Goal: Task Accomplishment & Management: Complete application form

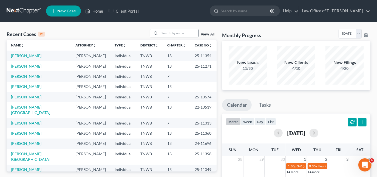
click at [180, 30] on input "search" at bounding box center [179, 33] width 38 height 8
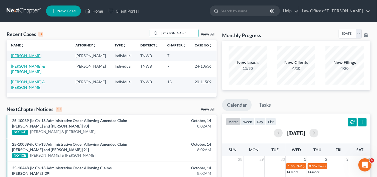
type input "[PERSON_NAME]"
click at [34, 55] on link "[PERSON_NAME]" at bounding box center [26, 55] width 30 height 5
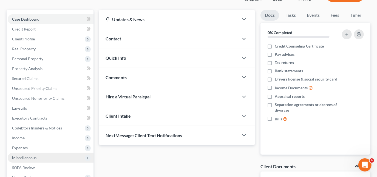
scroll to position [115, 0]
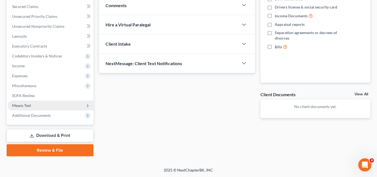
click at [29, 105] on span "Means Test" at bounding box center [21, 105] width 19 height 5
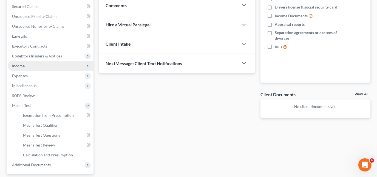
click at [28, 67] on span "Income" at bounding box center [51, 66] width 86 height 10
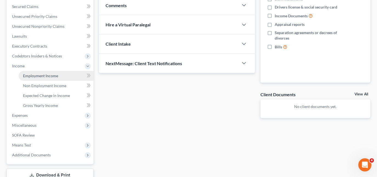
click at [56, 79] on link "Employment Income" at bounding box center [56, 76] width 75 height 10
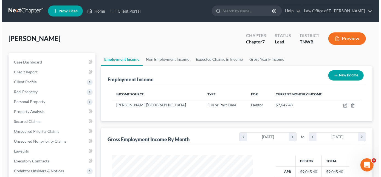
scroll to position [98, 152]
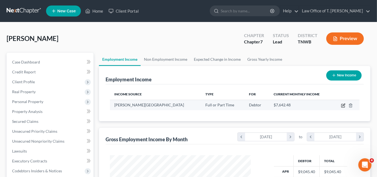
click at [343, 106] on icon "button" at bounding box center [343, 105] width 4 height 4
select select "0"
select select "44"
select select "2"
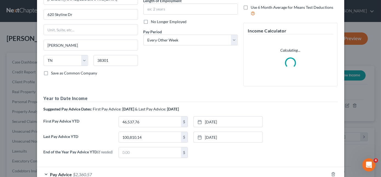
scroll to position [75, 0]
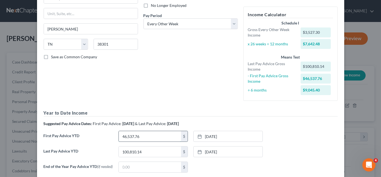
click at [160, 134] on input "46,537.76" at bounding box center [150, 136] width 62 height 10
type input "58,991.85"
click at [198, 137] on icon at bounding box center [199, 136] width 4 height 4
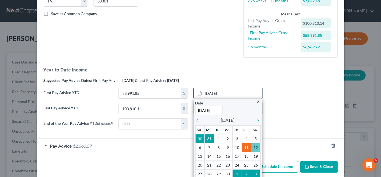
scroll to position [124, 0]
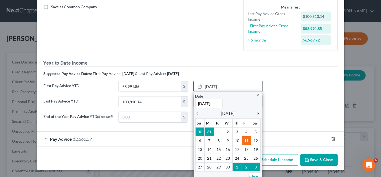
click at [257, 112] on icon "chevron_right" at bounding box center [256, 113] width 7 height 4
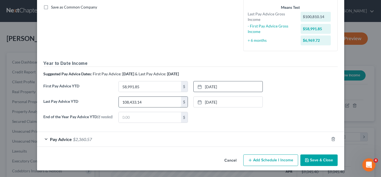
type input "108,433.14"
click at [197, 101] on icon at bounding box center [199, 102] width 4 height 4
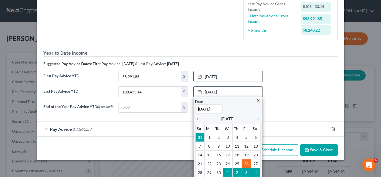
scroll to position [143, 0]
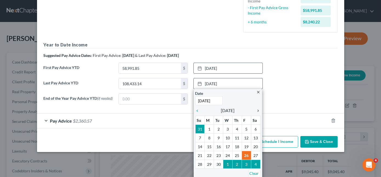
click at [256, 110] on icon "chevron_right" at bounding box center [256, 110] width 7 height 4
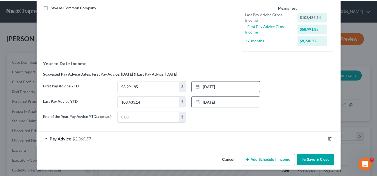
scroll to position [124, 0]
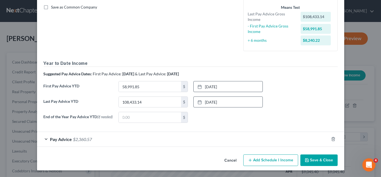
click at [318, 160] on button "Save & Close" at bounding box center [318, 160] width 37 height 12
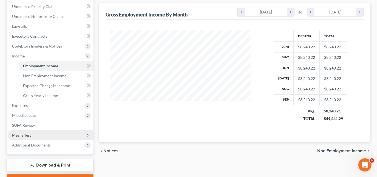
click at [30, 132] on span "Means Test" at bounding box center [51, 135] width 86 height 10
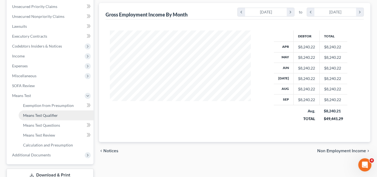
click at [50, 117] on link "Means Test Qualifier" at bounding box center [56, 115] width 75 height 10
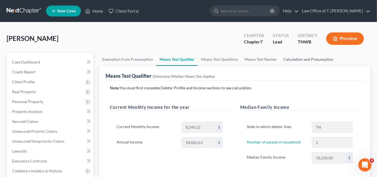
click at [288, 61] on link "Calculation and Presumption" at bounding box center [308, 59] width 56 height 13
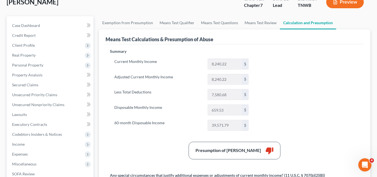
scroll to position [25, 0]
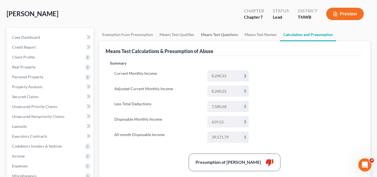
click at [215, 31] on link "Means Test Questions" at bounding box center [220, 34] width 44 height 13
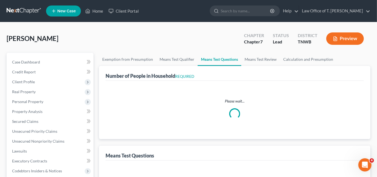
select select "1"
select select "60"
select select "1"
select select "60"
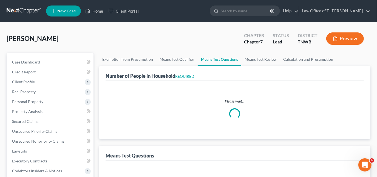
select select "2"
select select "3"
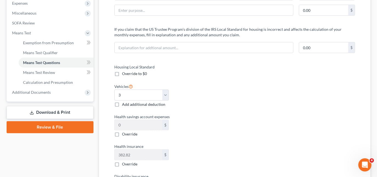
scroll to position [104, 0]
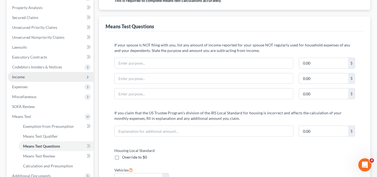
click at [39, 73] on span "Income" at bounding box center [51, 77] width 86 height 10
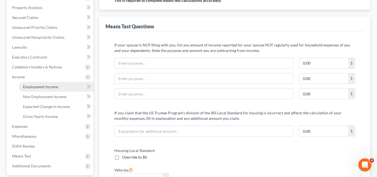
click at [48, 87] on span "Employment Income" at bounding box center [40, 86] width 35 height 5
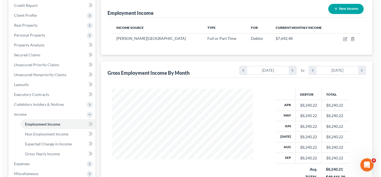
scroll to position [75, 0]
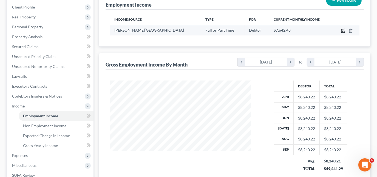
click at [342, 32] on icon "button" at bounding box center [343, 31] width 4 height 4
select select "0"
select select "44"
select select "2"
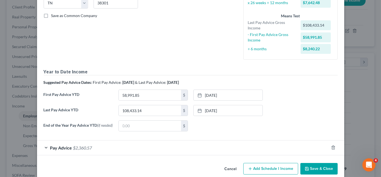
scroll to position [124, 0]
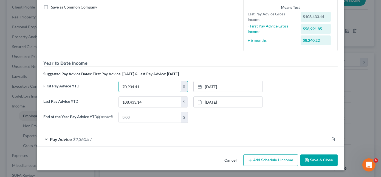
type input "70,934.41"
click at [199, 89] on link "[DATE]" at bounding box center [228, 86] width 69 height 10
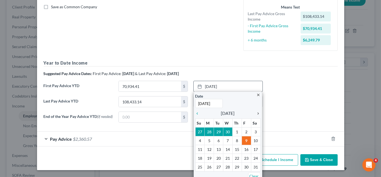
click at [255, 112] on icon "chevron_right" at bounding box center [256, 113] width 7 height 4
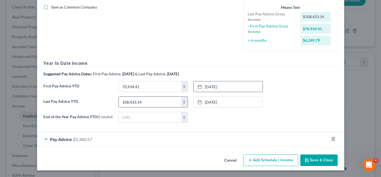
click at [140, 101] on input "108,433.14" at bounding box center [150, 101] width 62 height 10
type input "115,441.14"
click at [199, 102] on icon at bounding box center [199, 102] width 4 height 4
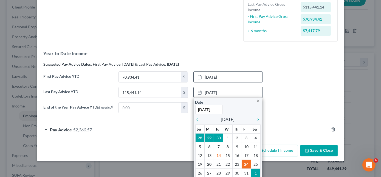
scroll to position [143, 0]
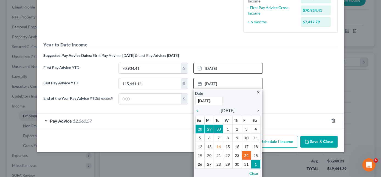
click at [255, 111] on icon "chevron_right" at bounding box center [256, 110] width 7 height 4
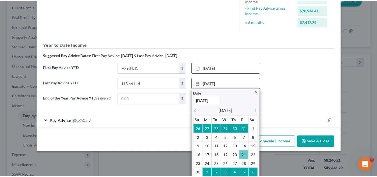
scroll to position [124, 0]
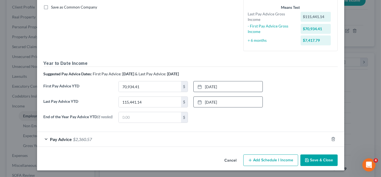
click at [321, 160] on button "Save & Close" at bounding box center [318, 160] width 37 height 12
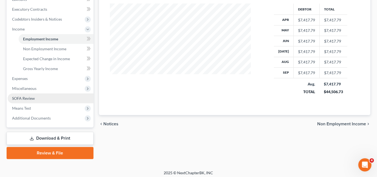
scroll to position [154, 0]
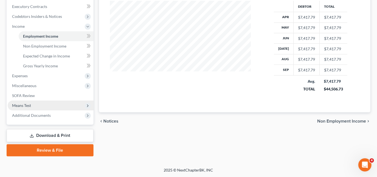
click at [30, 104] on span "Means Test" at bounding box center [21, 105] width 19 height 5
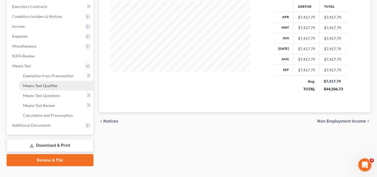
click at [52, 85] on span "Means Test Qualifier" at bounding box center [40, 85] width 35 height 5
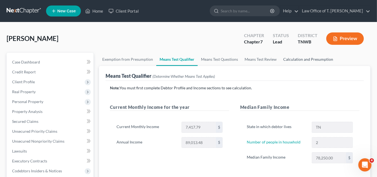
click at [296, 58] on link "Calculation and Presumption" at bounding box center [308, 59] width 56 height 13
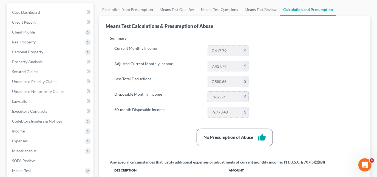
scroll to position [25, 0]
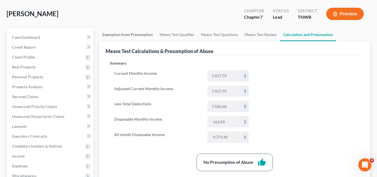
click at [130, 35] on link "Exemption from Presumption" at bounding box center [127, 34] width 57 height 13
